Goal: Register for event/course

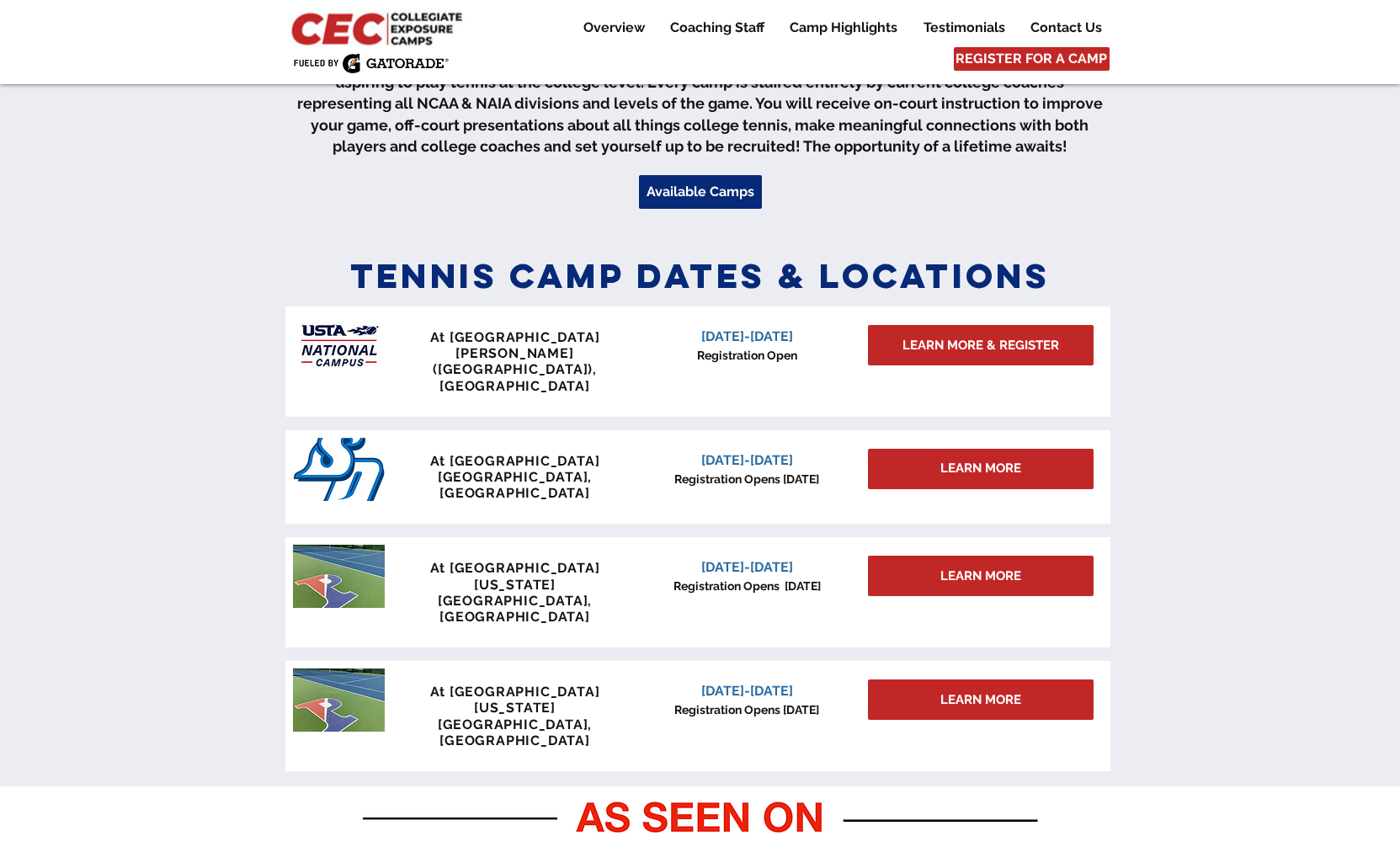
scroll to position [584, 0]
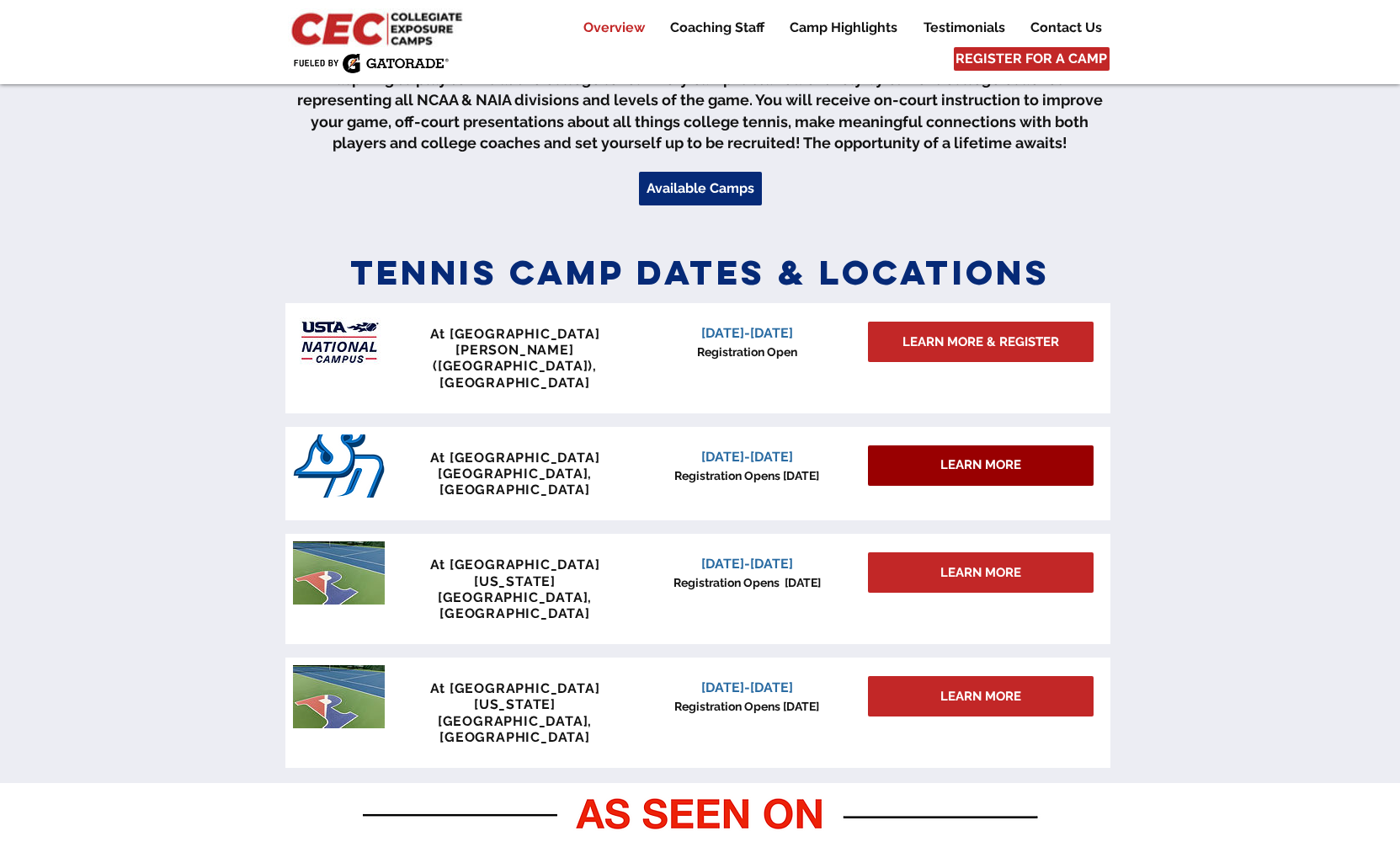
click at [981, 456] on span "LEARN MORE" at bounding box center [981, 465] width 81 height 18
click at [985, 456] on span "LEARN MORE" at bounding box center [981, 465] width 81 height 18
click at [928, 445] on div "LEARN MORE" at bounding box center [981, 466] width 226 height 40
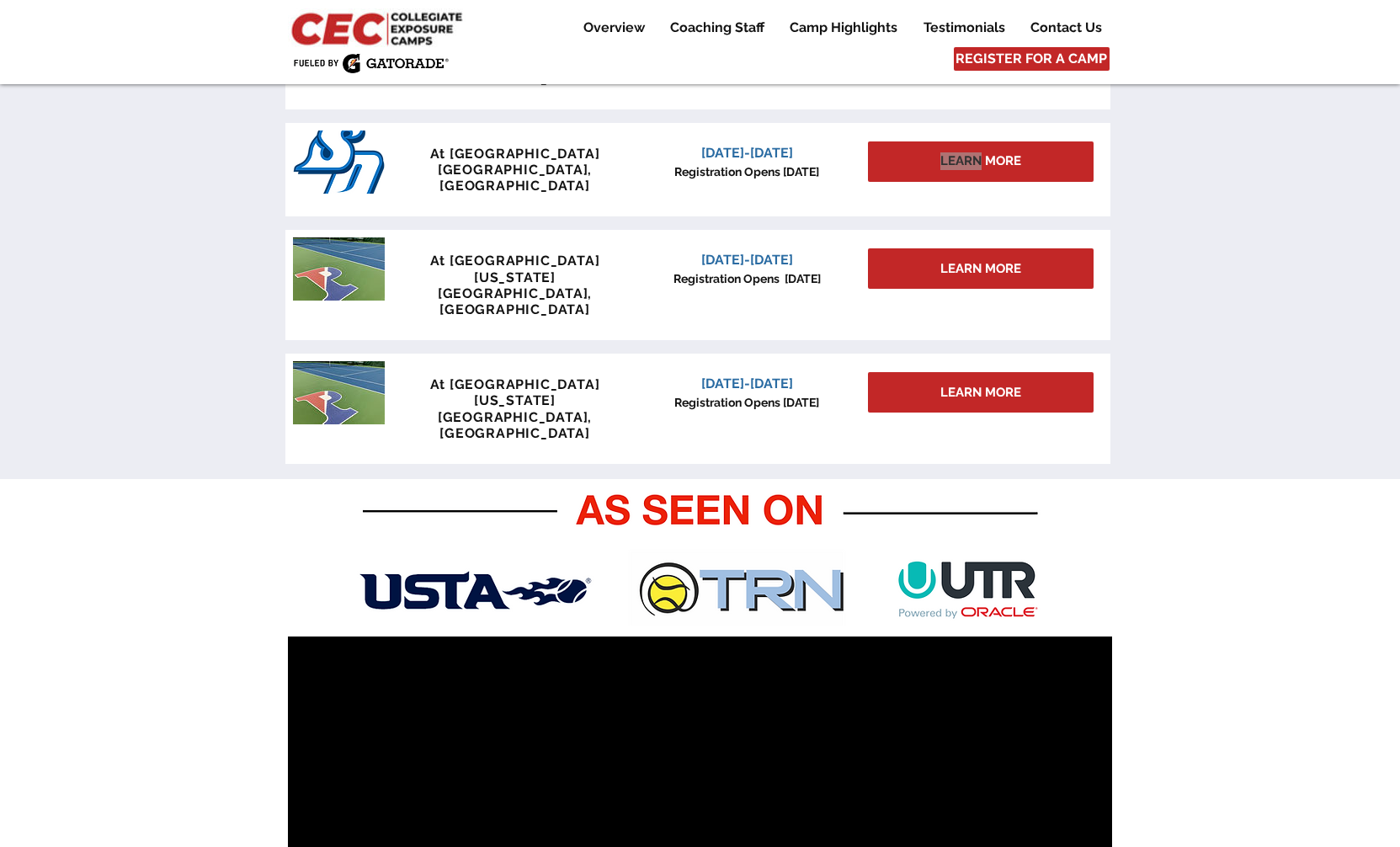
scroll to position [844, 0]
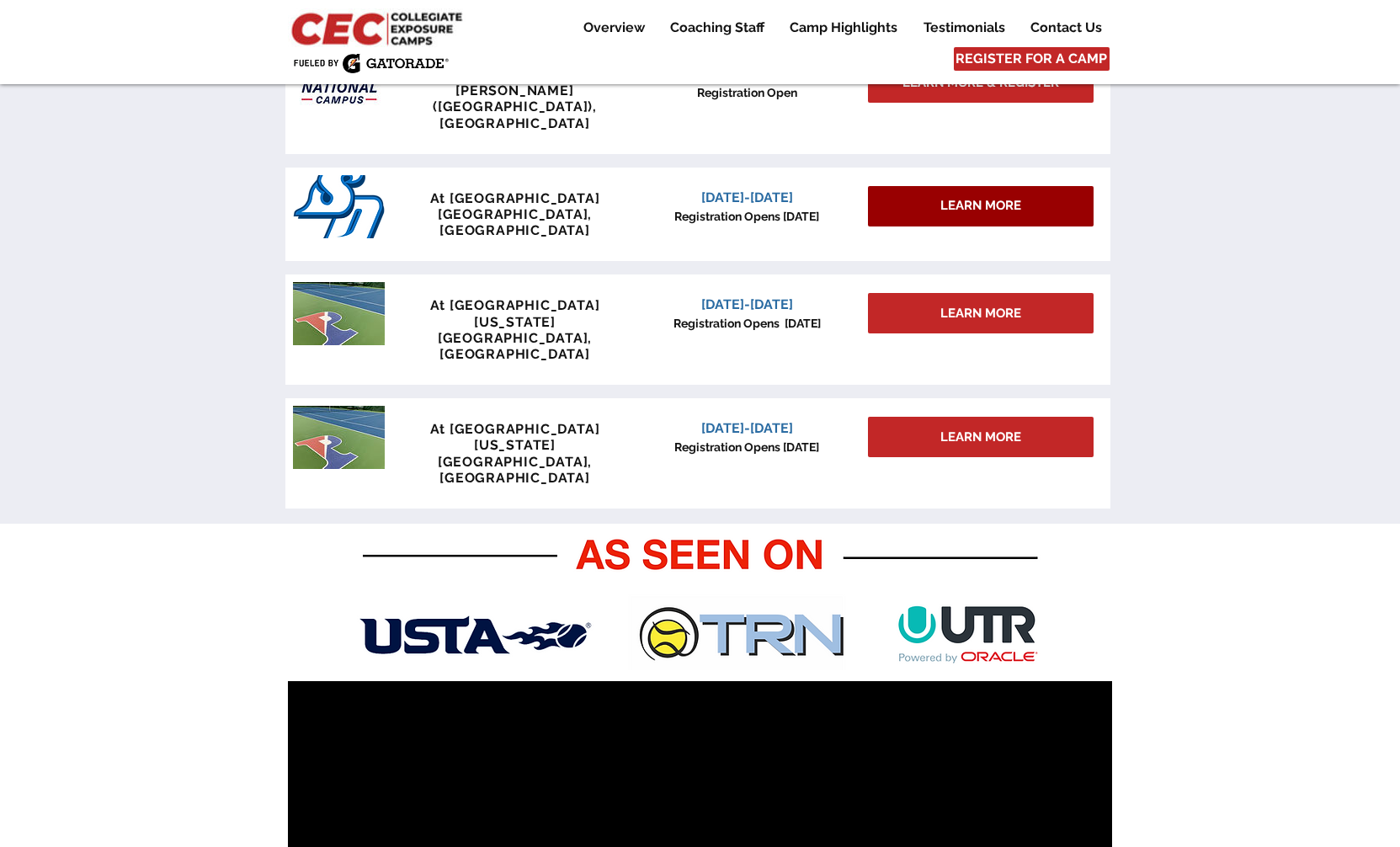
click at [934, 186] on div "LEARN MORE" at bounding box center [981, 206] width 226 height 40
click at [928, 186] on div "LEARN MORE" at bounding box center [981, 206] width 226 height 40
click at [719, 189] on span "[DATE]-[DATE]" at bounding box center [747, 197] width 92 height 16
click at [579, 190] on span "At [GEOGRAPHIC_DATA]" at bounding box center [516, 198] width 170 height 16
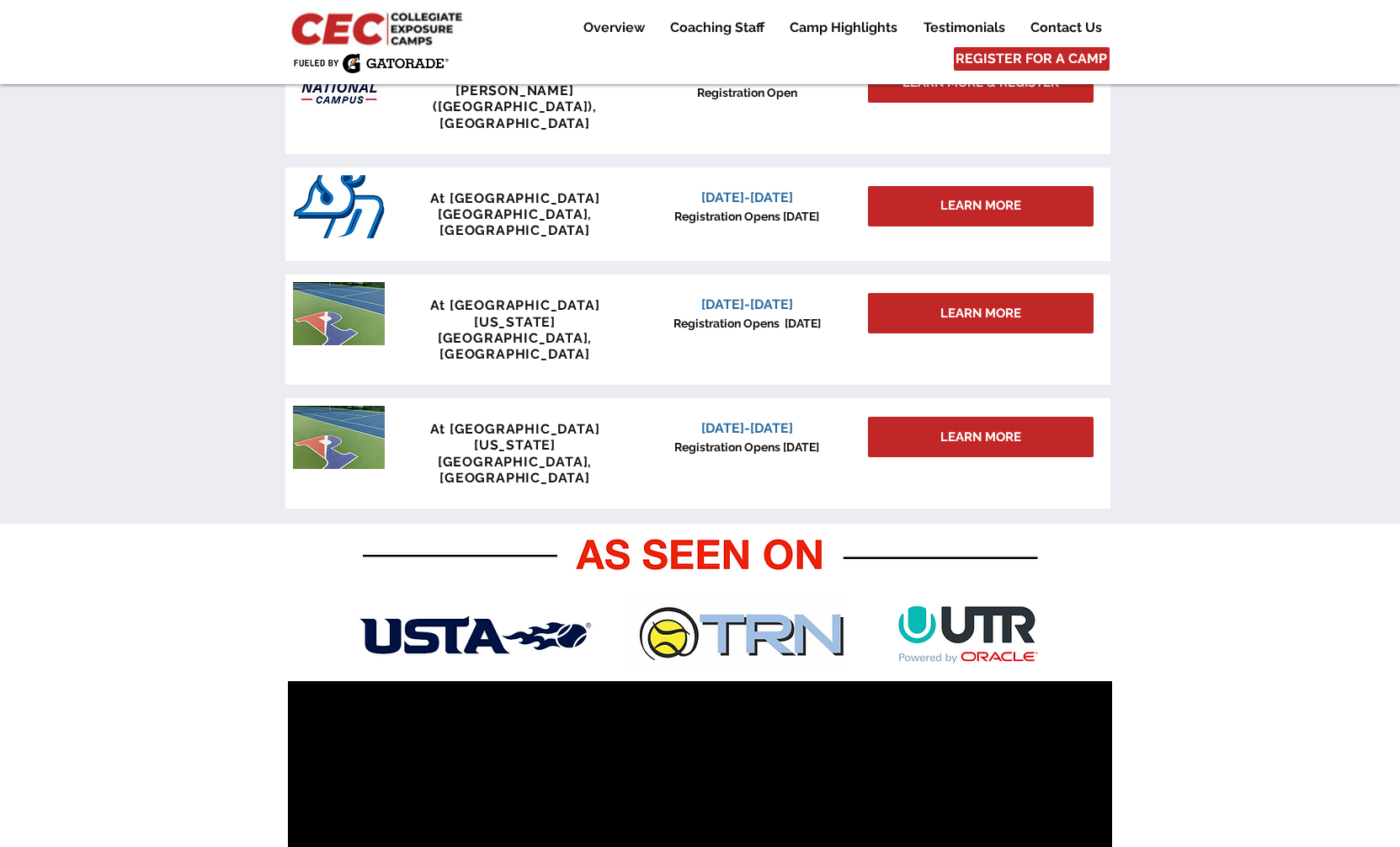
click at [579, 190] on span "At [GEOGRAPHIC_DATA]" at bounding box center [516, 198] width 170 height 16
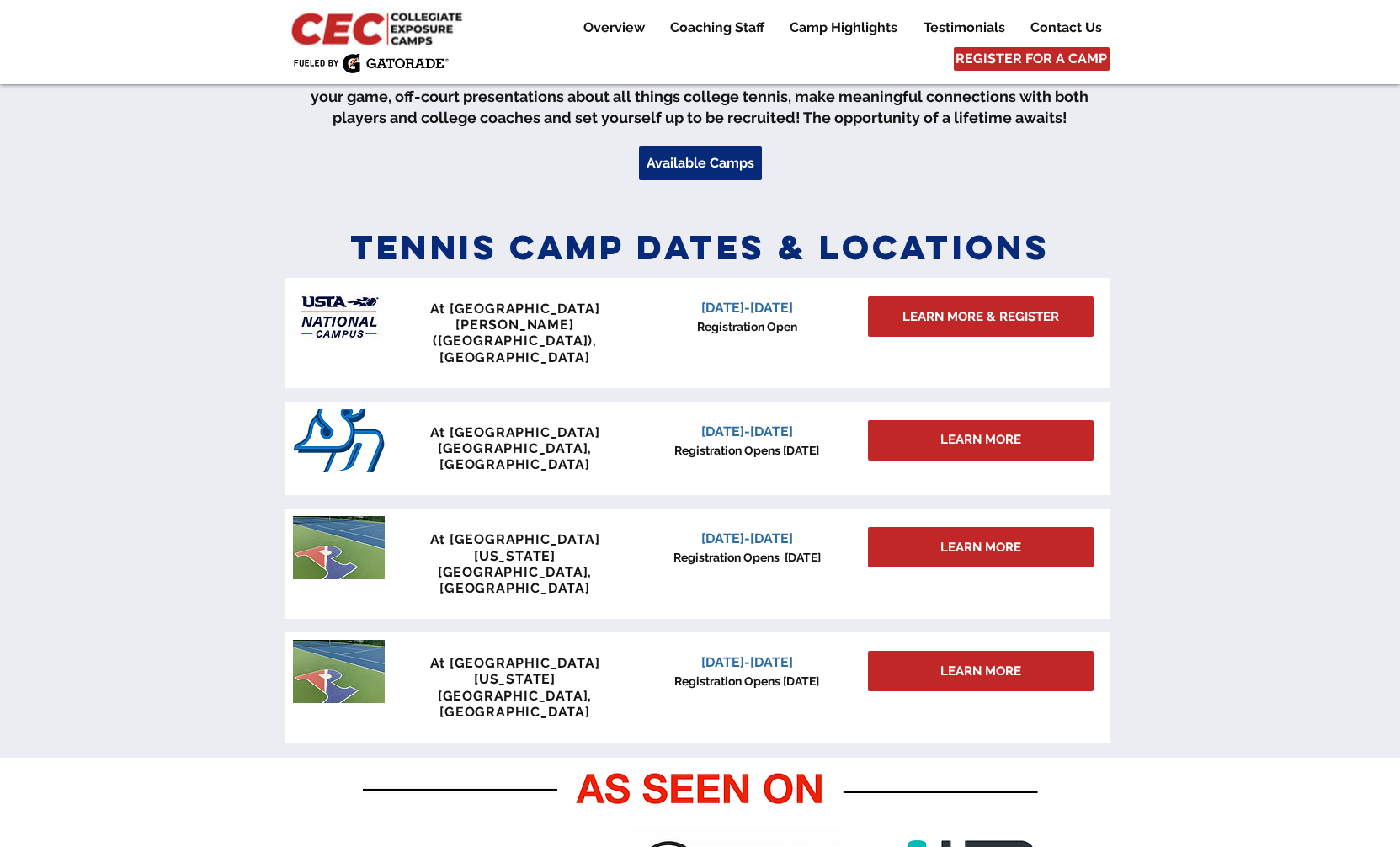
scroll to position [586, 0]
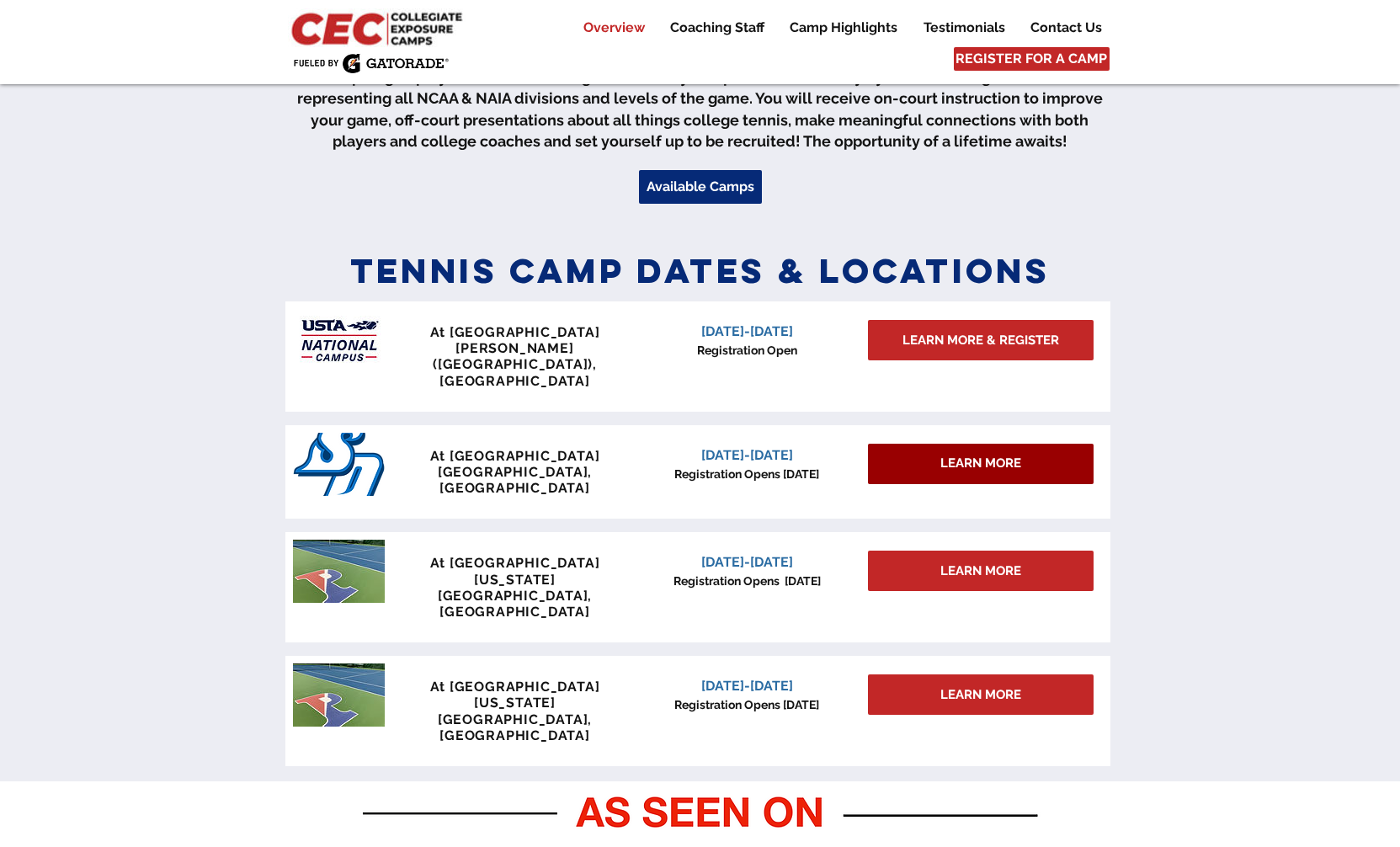
click at [975, 455] on span "LEARN MORE" at bounding box center [981, 463] width 81 height 18
click at [975, 455] on span "LEARN MORE" at bounding box center [981, 463] width 81 height 18
click at [975, 455] on span "LEARN MORE" at bounding box center [981, 463] width 81 height 18
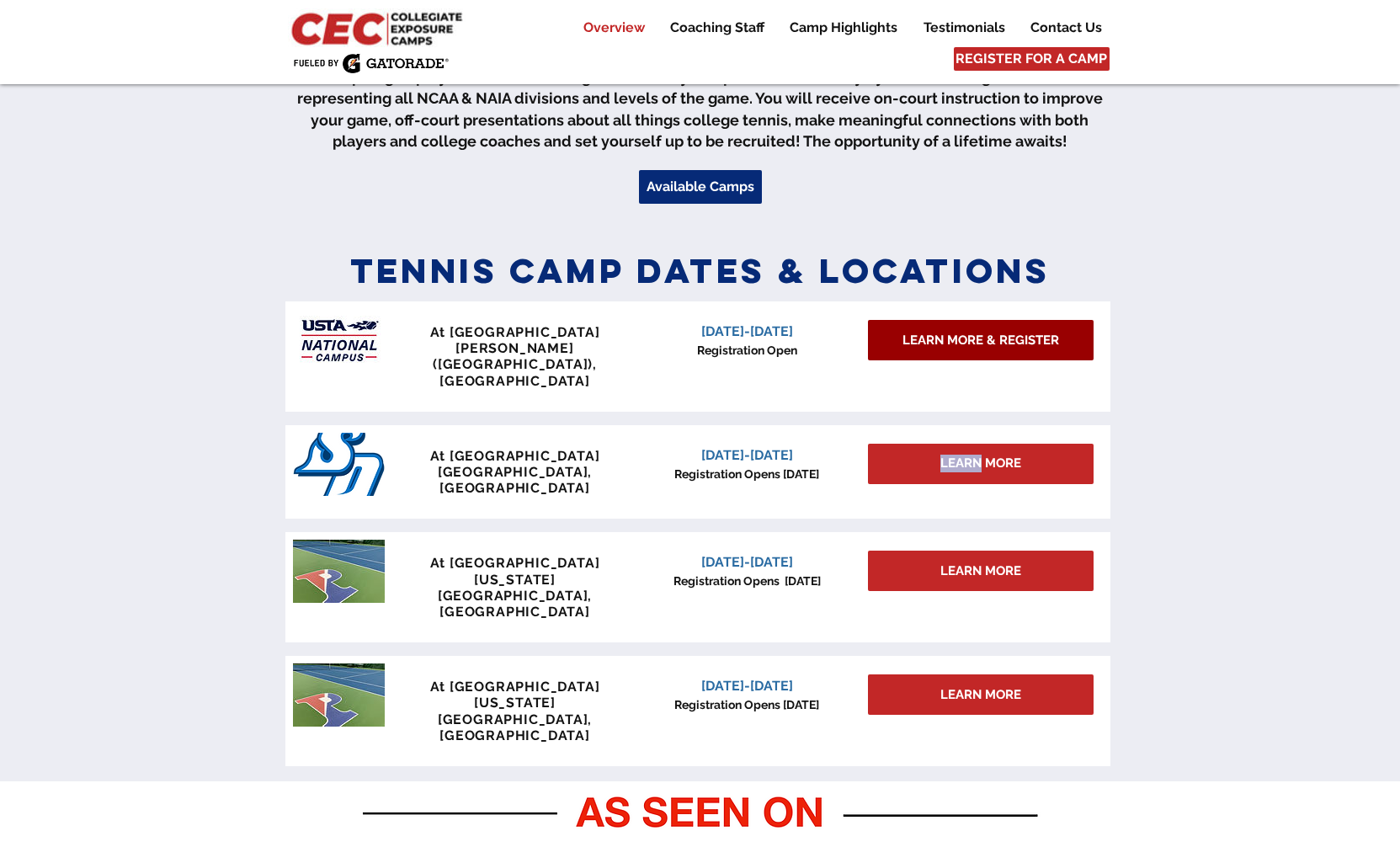
click at [987, 344] on span "LEARN MORE & REGISTER" at bounding box center [981, 340] width 157 height 18
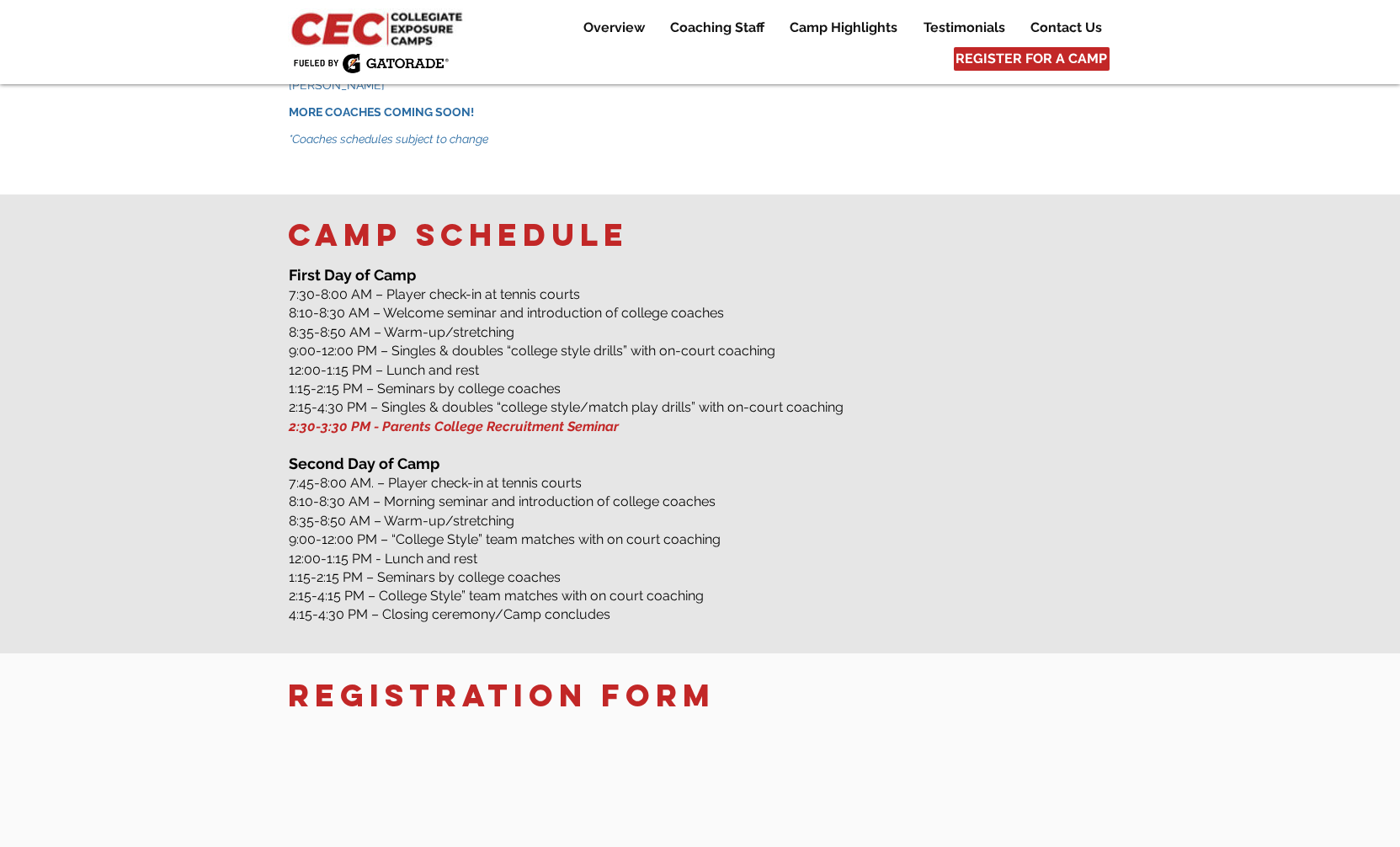
scroll to position [2200, 0]
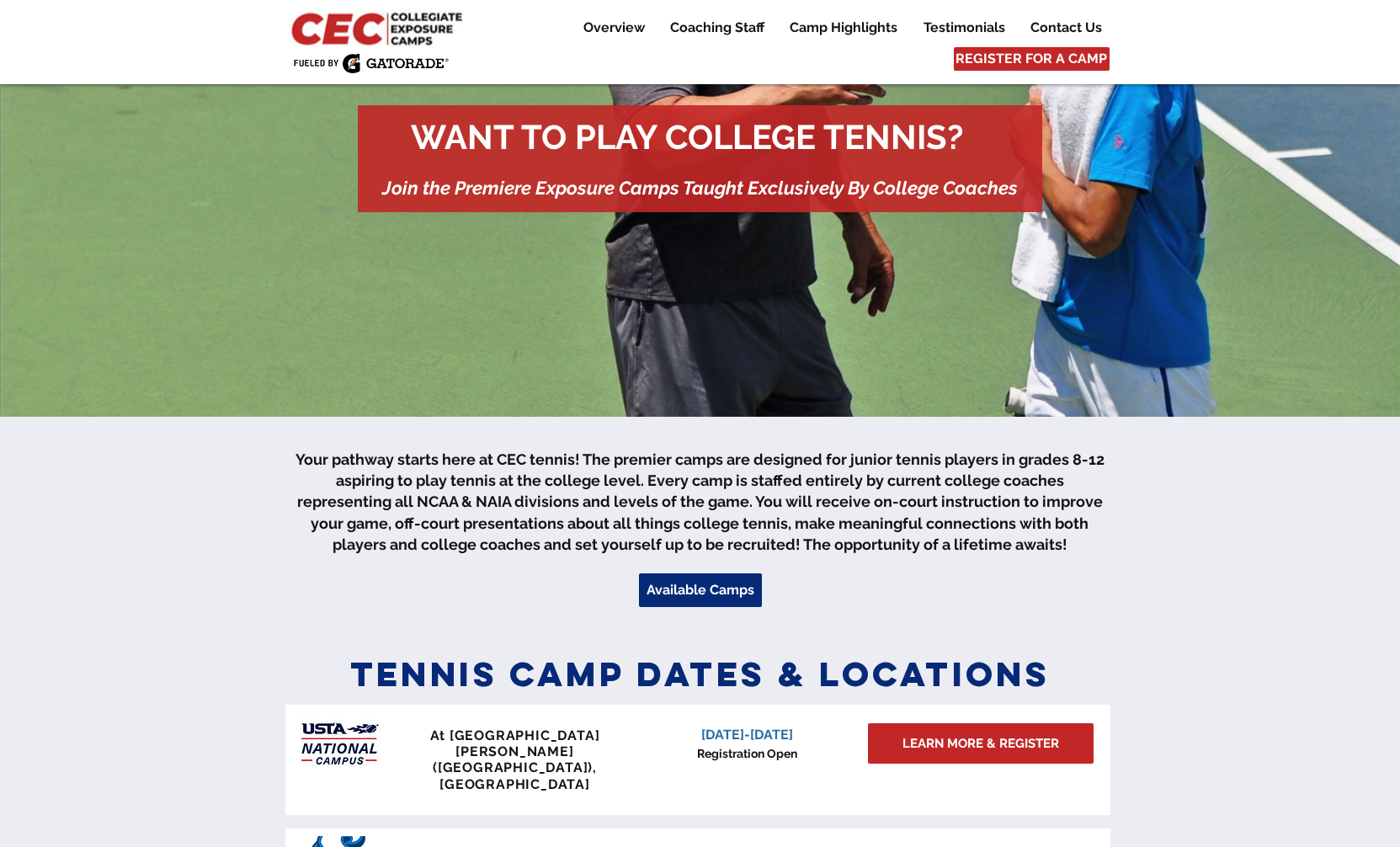
scroll to position [364, 0]
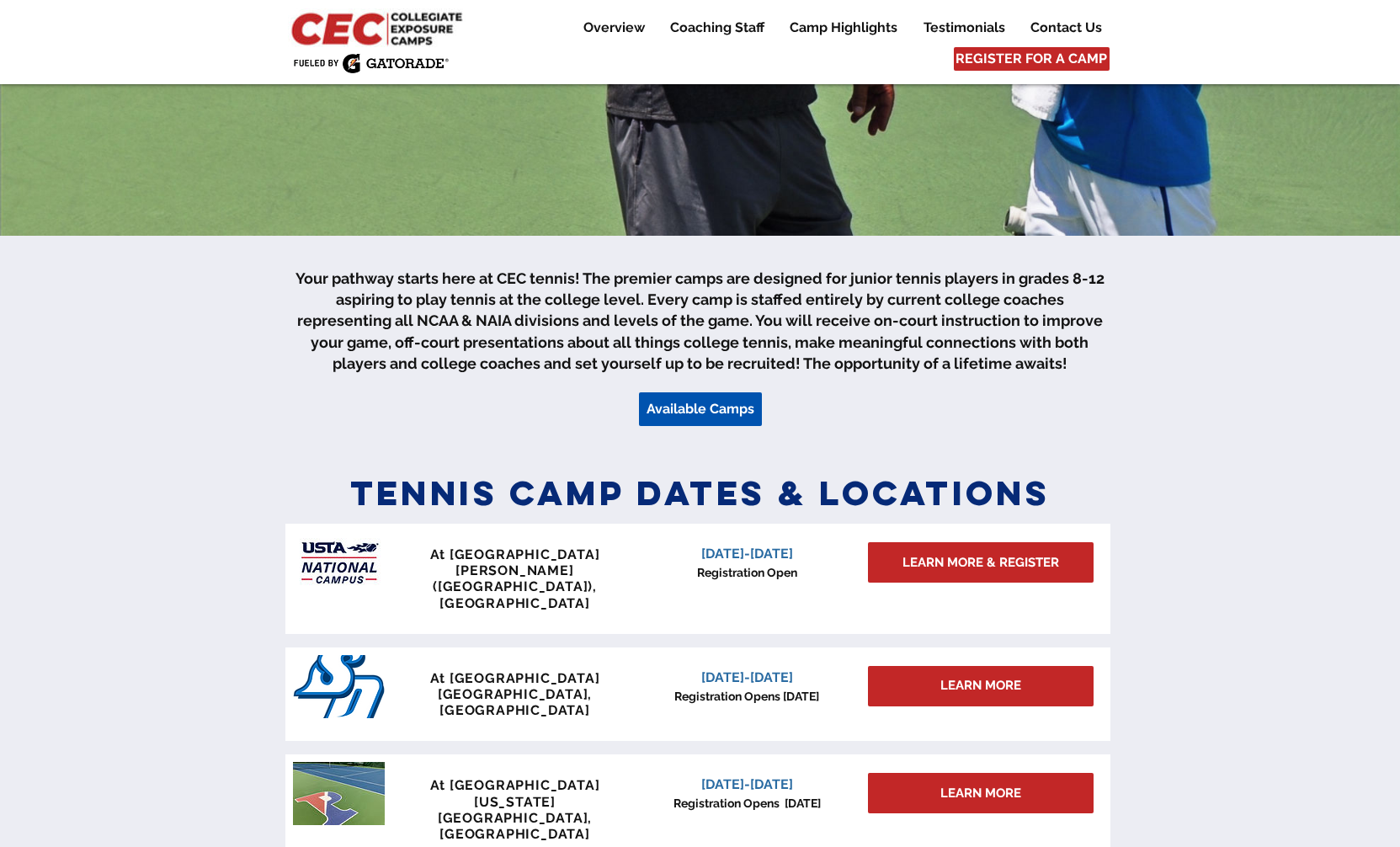
click at [715, 409] on span "Available Camps" at bounding box center [701, 409] width 108 height 19
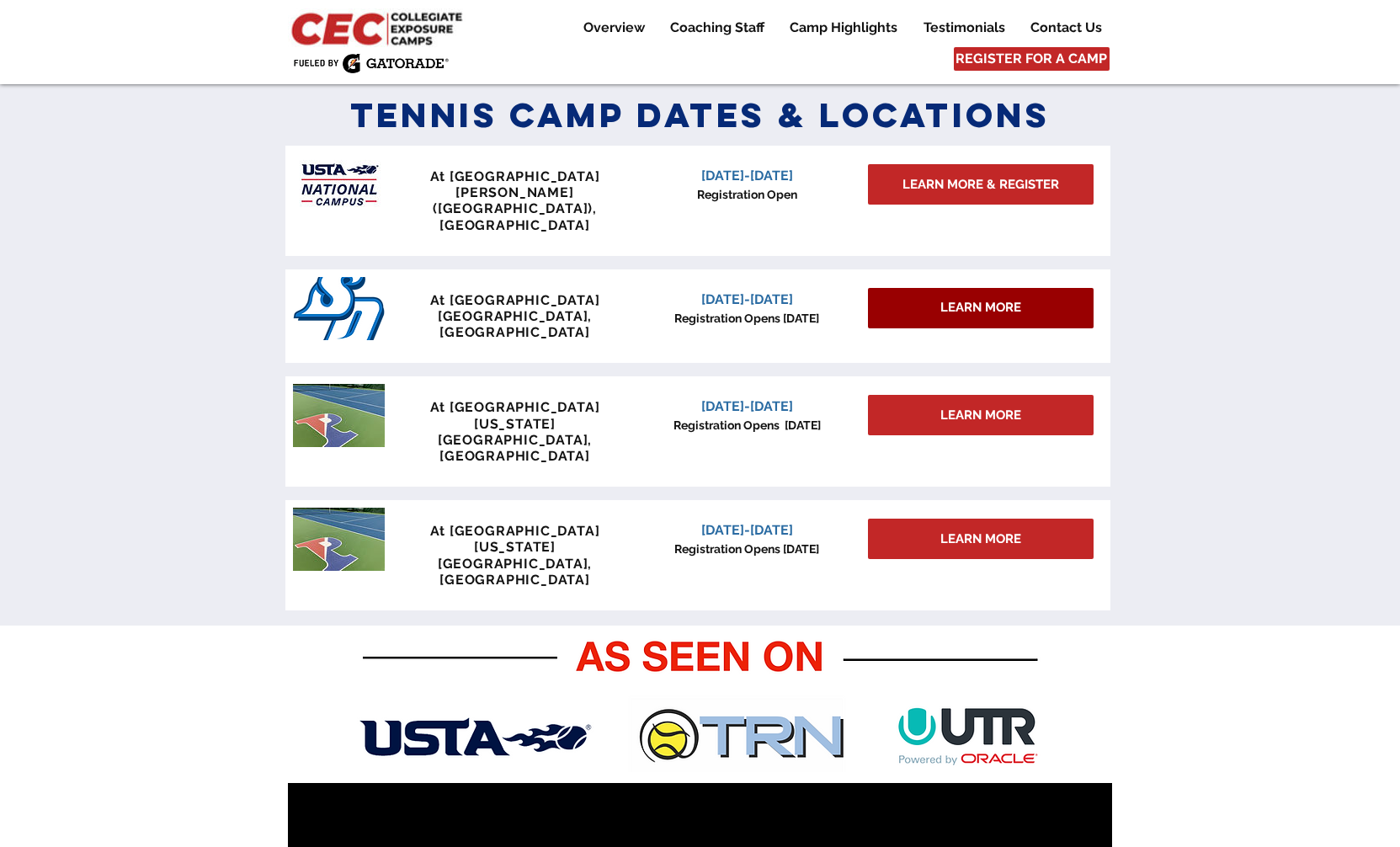
scroll to position [741, 0]
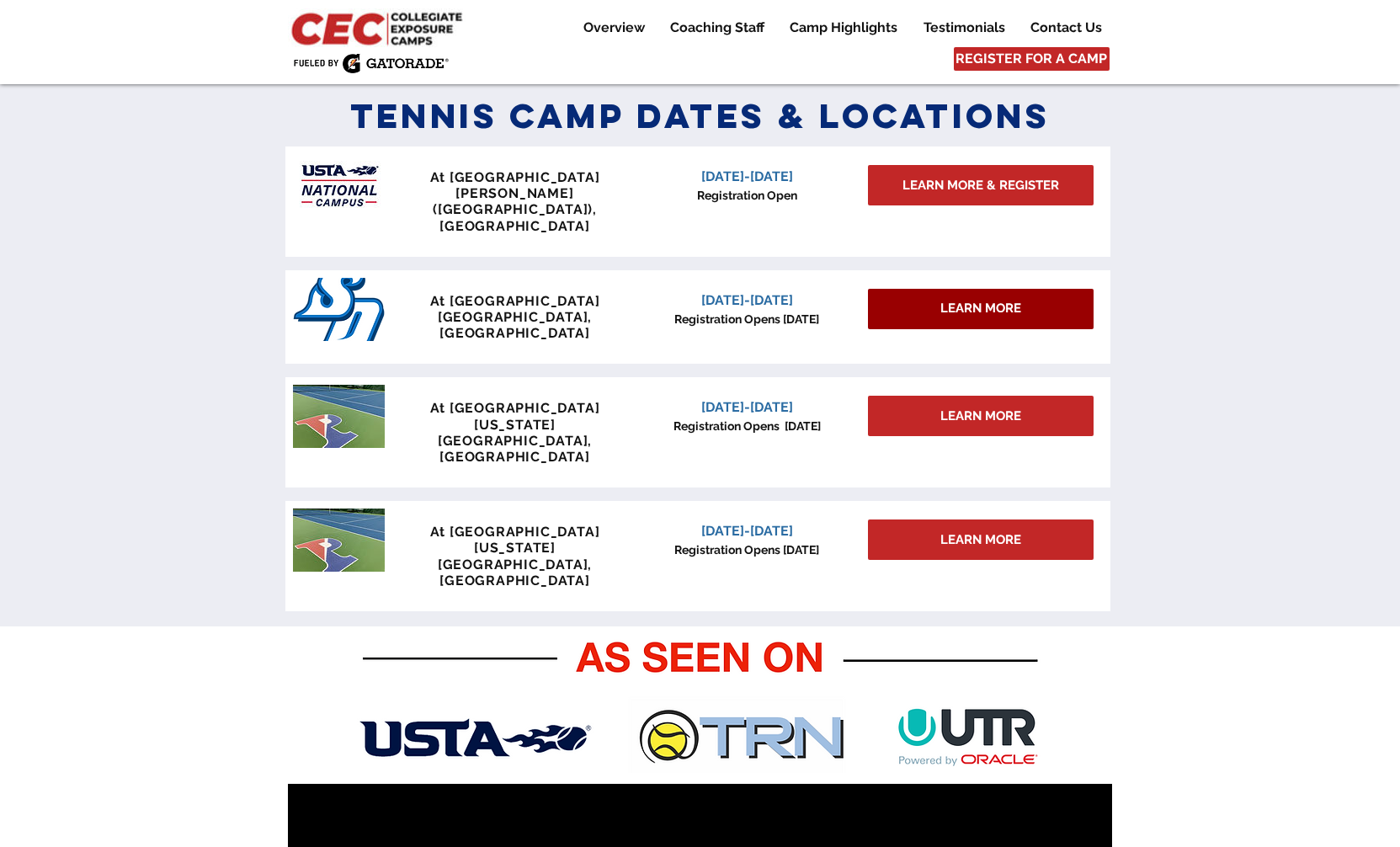
click at [935, 289] on div "LEARN MORE" at bounding box center [981, 309] width 226 height 40
click at [942, 300] on span "LEARN MORE" at bounding box center [981, 308] width 81 height 18
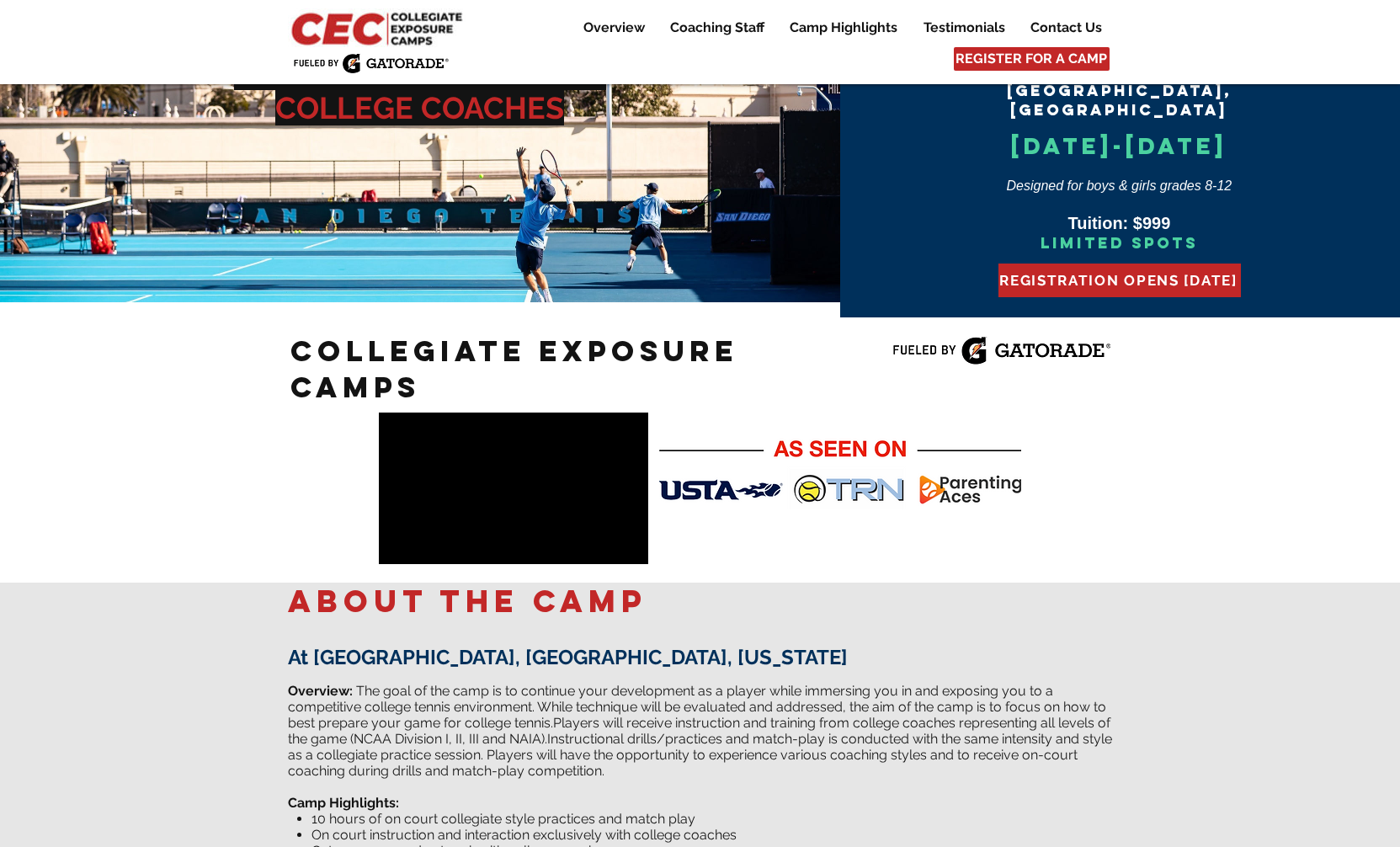
scroll to position [146, 0]
